Goal: Task Accomplishment & Management: Complete application form

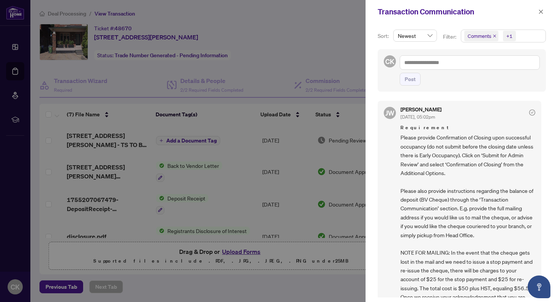
scroll to position [221, 0]
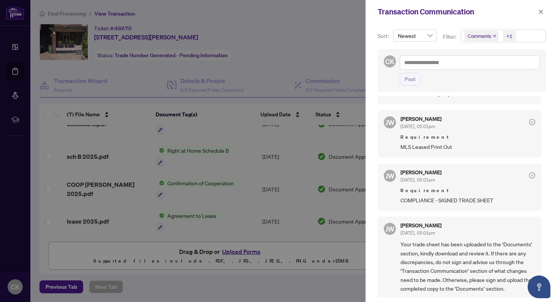
click at [269, 52] on div at bounding box center [279, 151] width 558 height 302
click at [298, 71] on div at bounding box center [279, 151] width 558 height 302
click at [539, 13] on icon "close" at bounding box center [541, 11] width 4 height 4
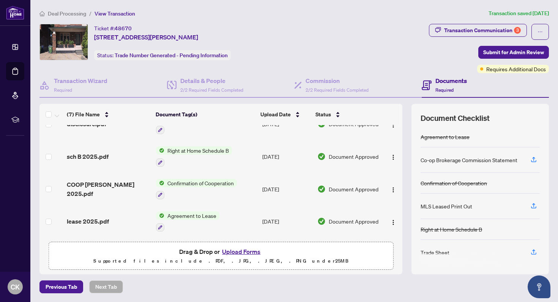
click at [255, 249] on button "Upload Forms" at bounding box center [241, 252] width 43 height 10
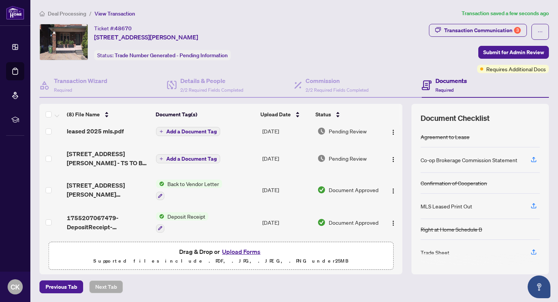
scroll to position [0, 0]
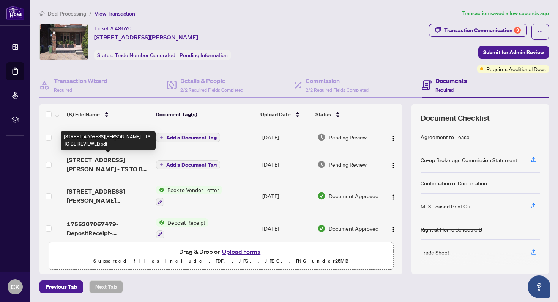
click at [89, 163] on span "[STREET_ADDRESS][PERSON_NAME] - TS TO BE REVIEWED.pdf" at bounding box center [108, 165] width 83 height 18
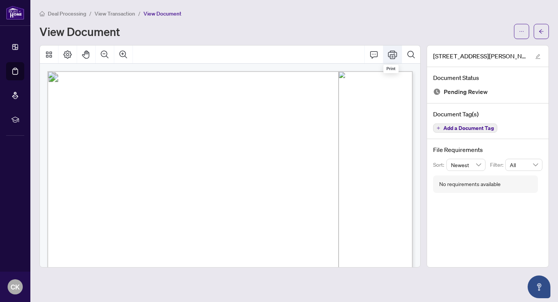
click at [391, 56] on icon "Print" at bounding box center [392, 54] width 9 height 9
click at [541, 30] on icon "arrow-left" at bounding box center [540, 31] width 5 height 5
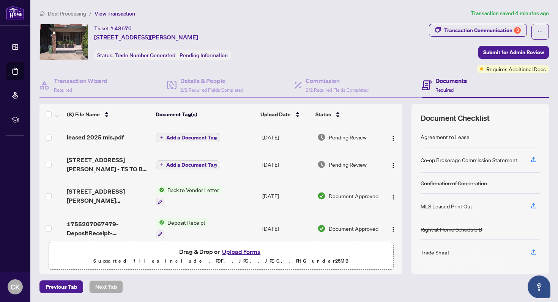
click at [240, 252] on button "Upload Forms" at bounding box center [241, 252] width 43 height 10
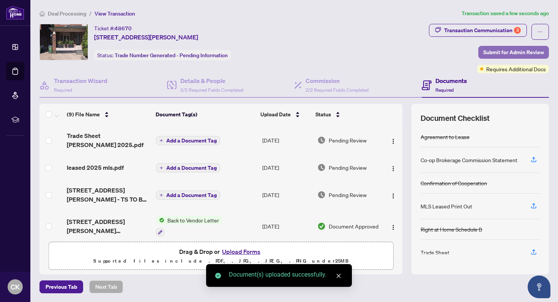
click at [508, 52] on span "Submit for Admin Review" at bounding box center [513, 52] width 61 height 12
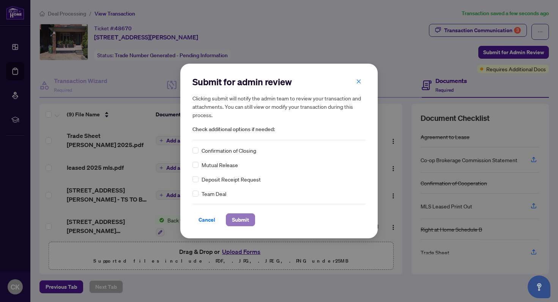
click at [236, 220] on span "Submit" at bounding box center [240, 220] width 17 height 12
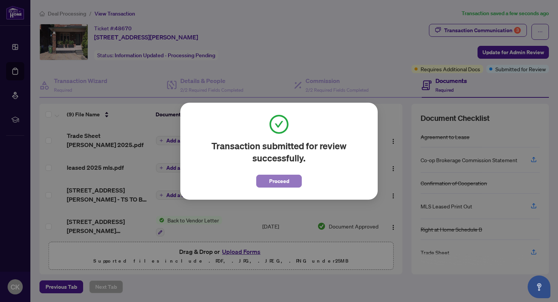
click at [264, 184] on button "Proceed" at bounding box center [279, 181] width 46 height 13
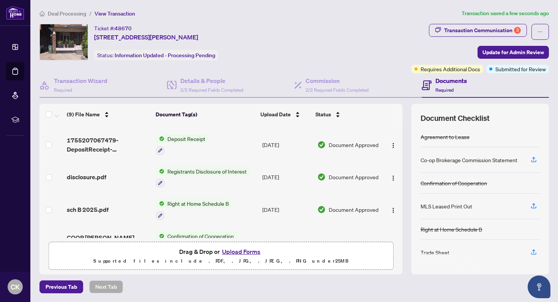
scroll to position [167, 0]
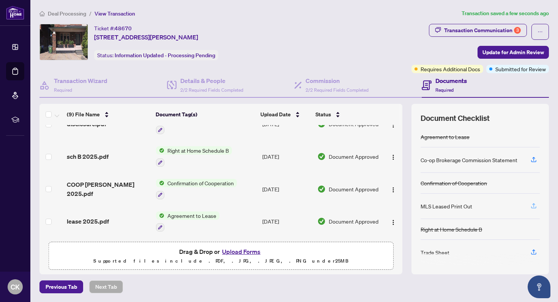
click at [532, 204] on icon "button" at bounding box center [533, 206] width 7 height 7
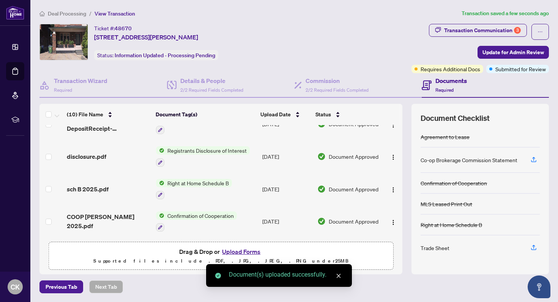
scroll to position [26, 0]
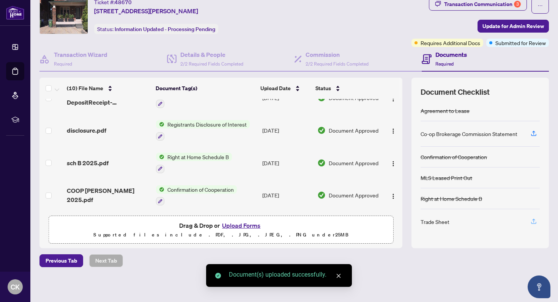
click at [536, 222] on icon "button" at bounding box center [533, 221] width 7 height 7
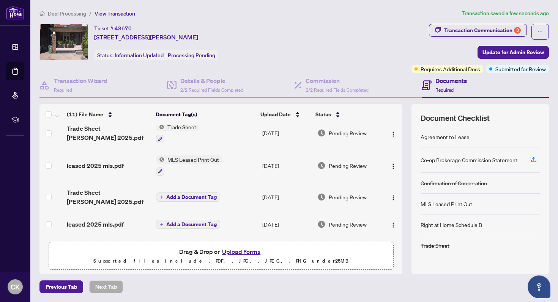
scroll to position [0, 0]
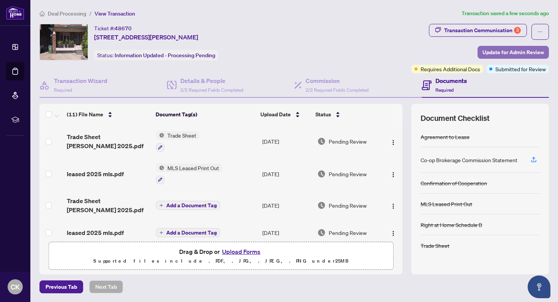
click at [499, 49] on span "Update for Admin Review" at bounding box center [512, 52] width 61 height 12
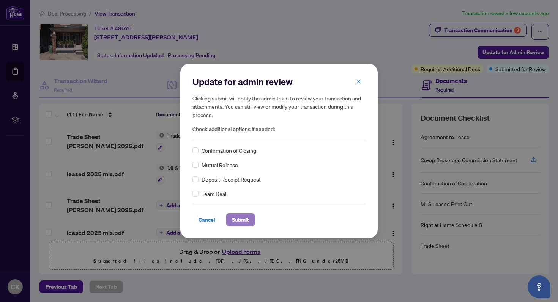
click at [236, 219] on span "Submit" at bounding box center [240, 220] width 17 height 12
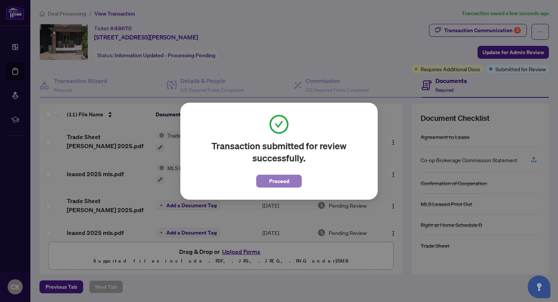
click at [280, 180] on span "Proceed" at bounding box center [279, 181] width 20 height 12
